Goal: Transaction & Acquisition: Purchase product/service

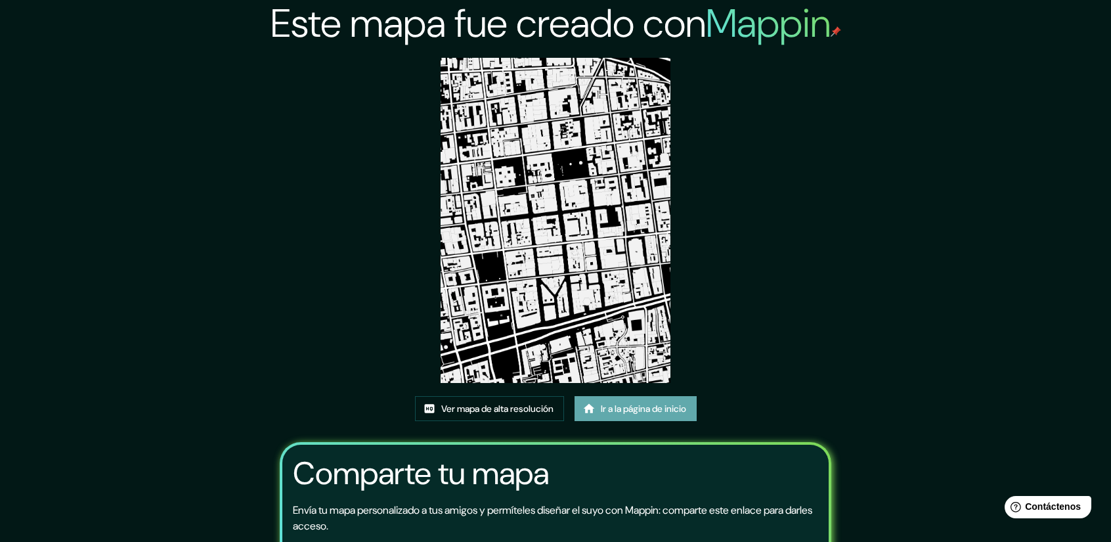
click at [635, 415] on font "Ir a la página de inicio" at bounding box center [643, 408] width 85 height 17
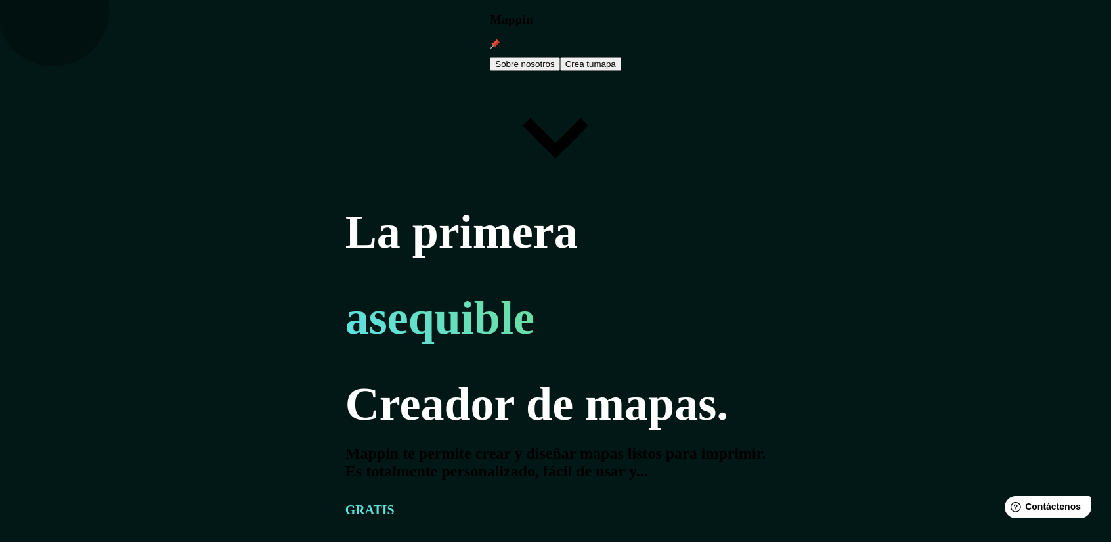
click at [615, 59] on font "mapa" at bounding box center [604, 64] width 22 height 10
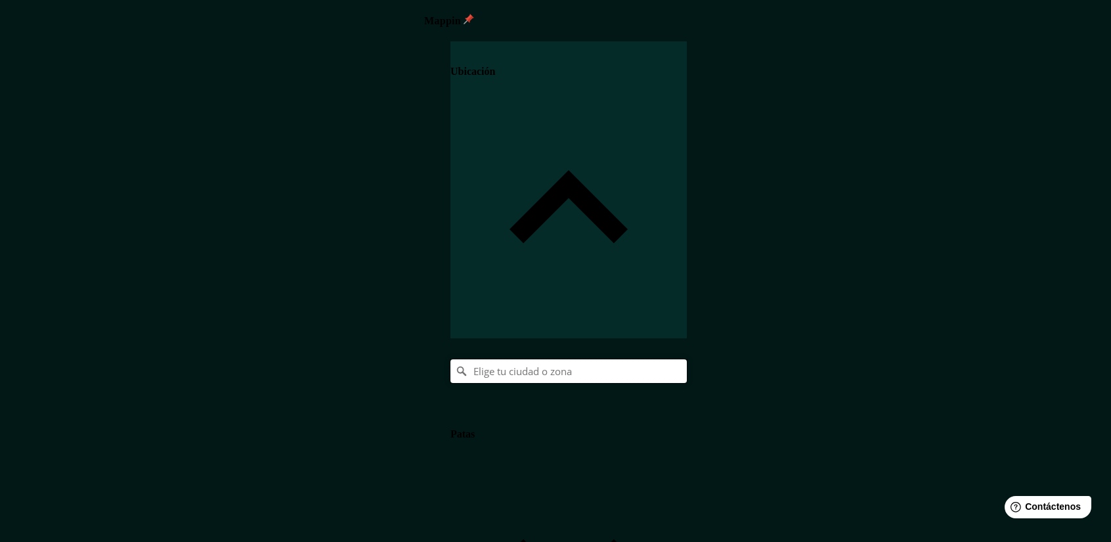
click at [687, 359] on input "Elige tu ciudad o zona" at bounding box center [568, 371] width 236 height 24
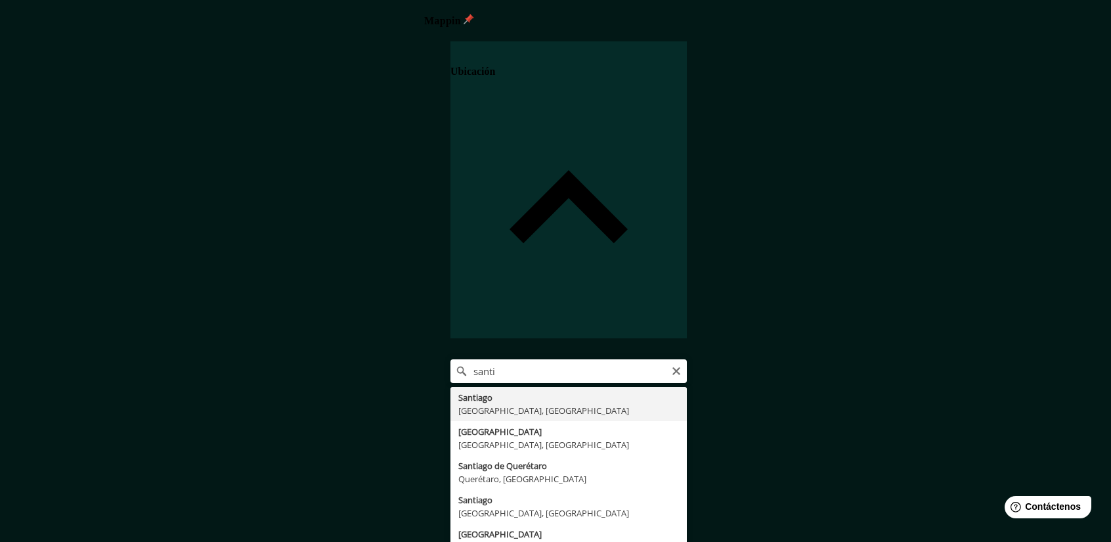
type input "[GEOGRAPHIC_DATA], [GEOGRAPHIC_DATA], [GEOGRAPHIC_DATA]"
